Goal: Find specific page/section: Locate a particular part of the current website

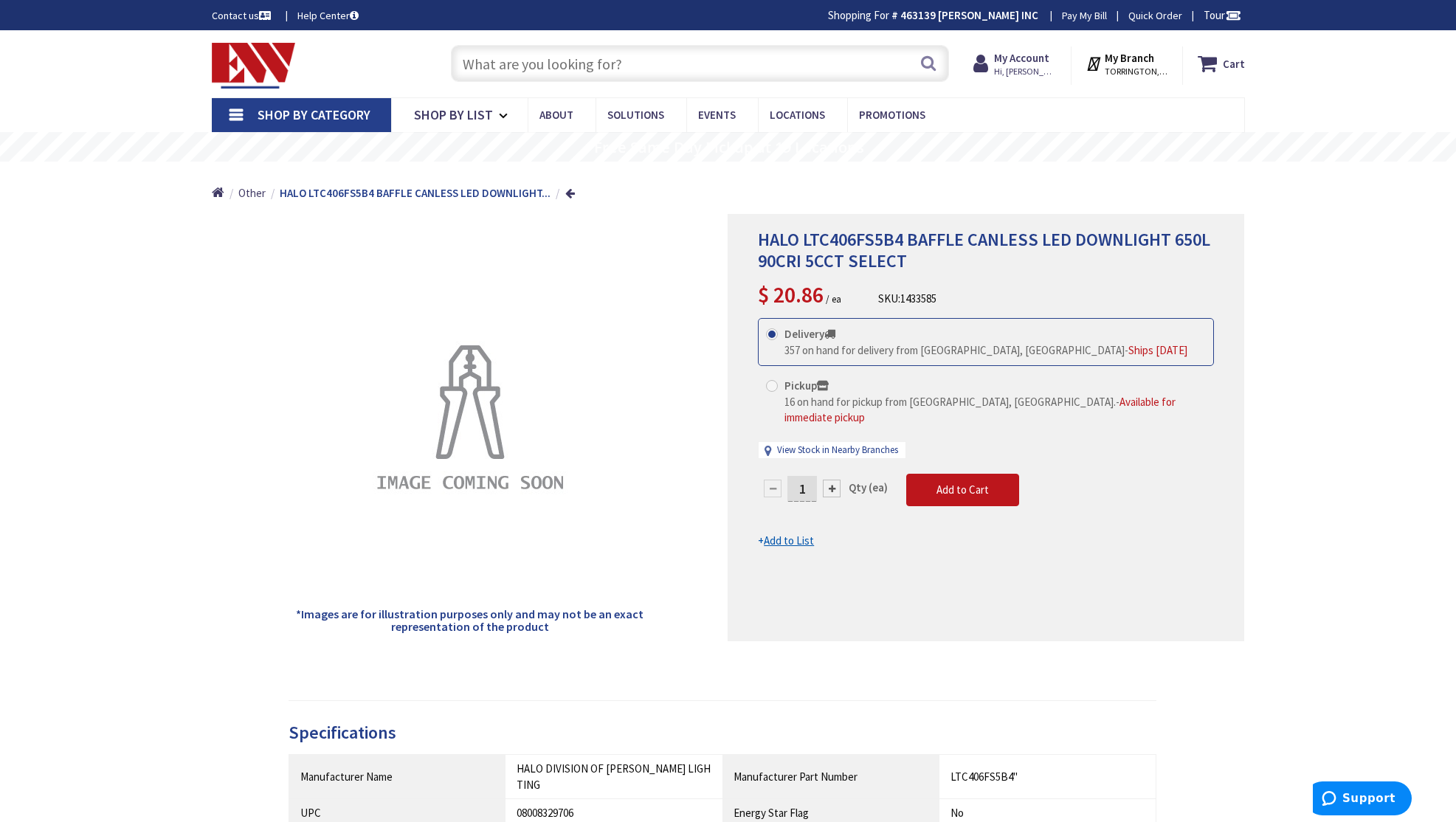
click at [731, 53] on input "text" at bounding box center [700, 63] width 498 height 37
paste input "HMX9D632NAM1"
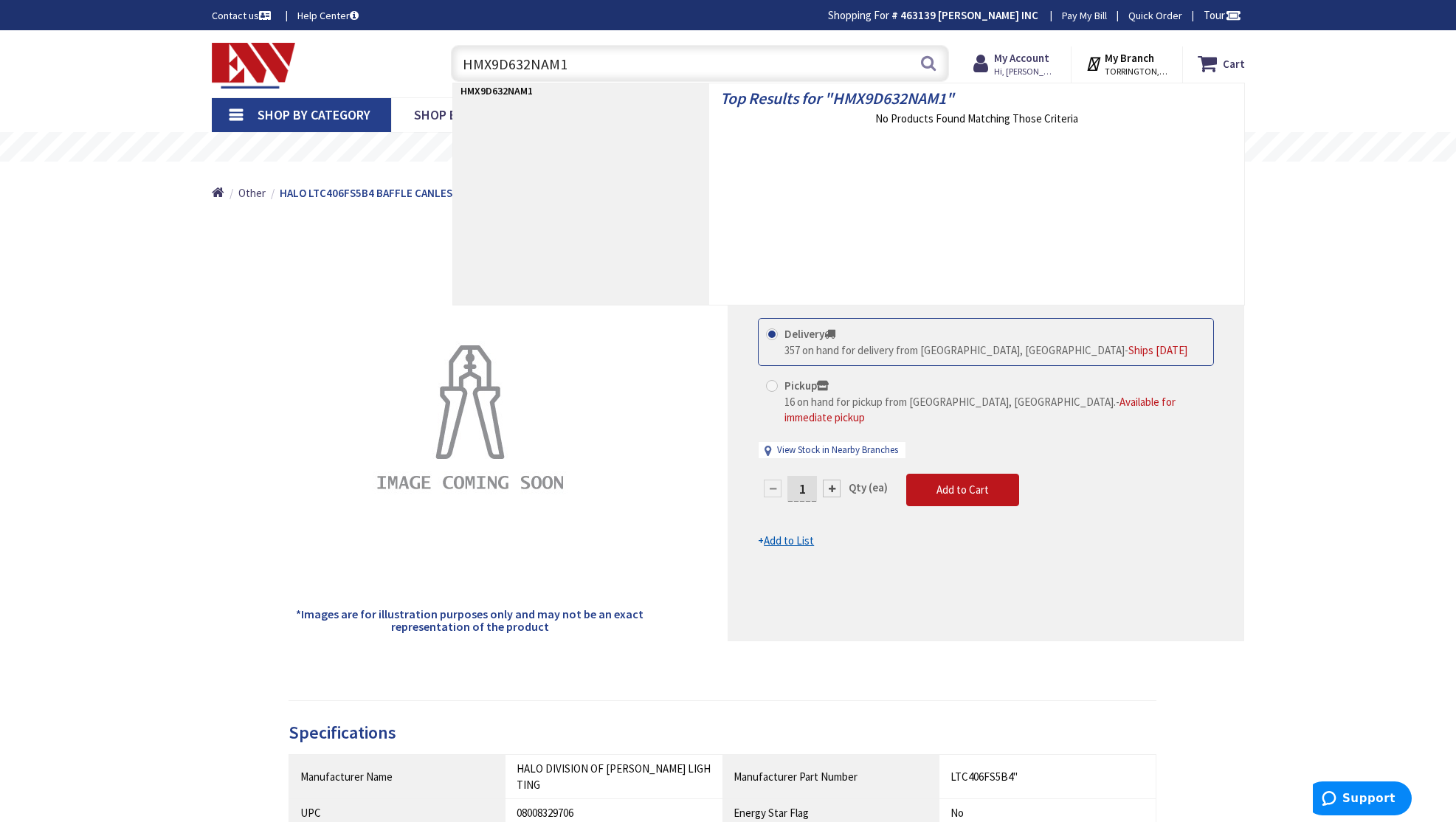
type input "HMX9D632NAM1"
click at [588, 49] on input "HMX9D632NAM1" at bounding box center [700, 63] width 498 height 37
click at [594, 65] on input "HMX9D632NAM1" at bounding box center [700, 63] width 498 height 37
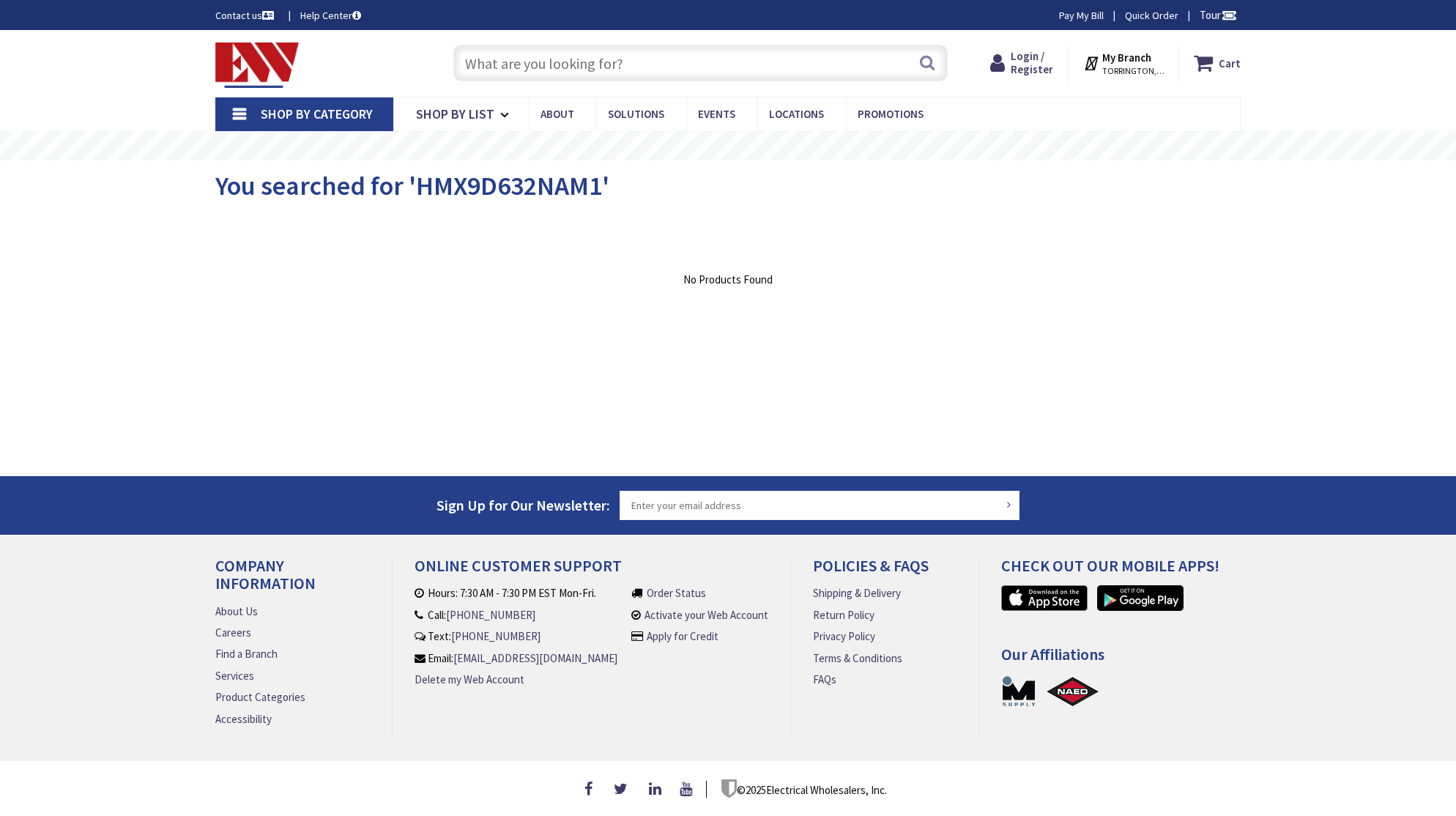
click at [639, 54] on input "text" at bounding box center [700, 62] width 494 height 37
paste input "HMX9D632NAM1"
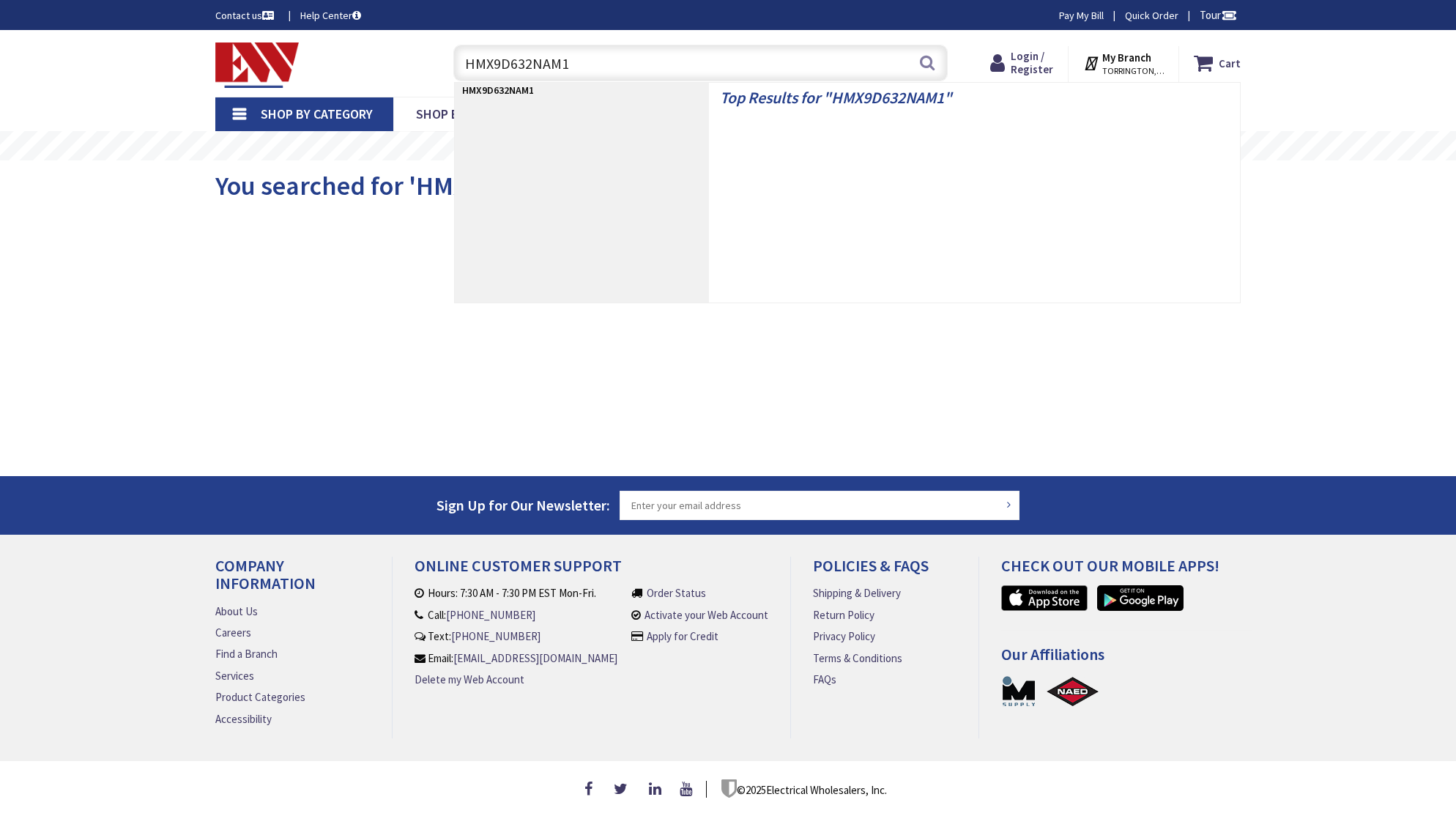
type input "HMX9D632NAM1"
